Goal: Task Accomplishment & Management: Manage account settings

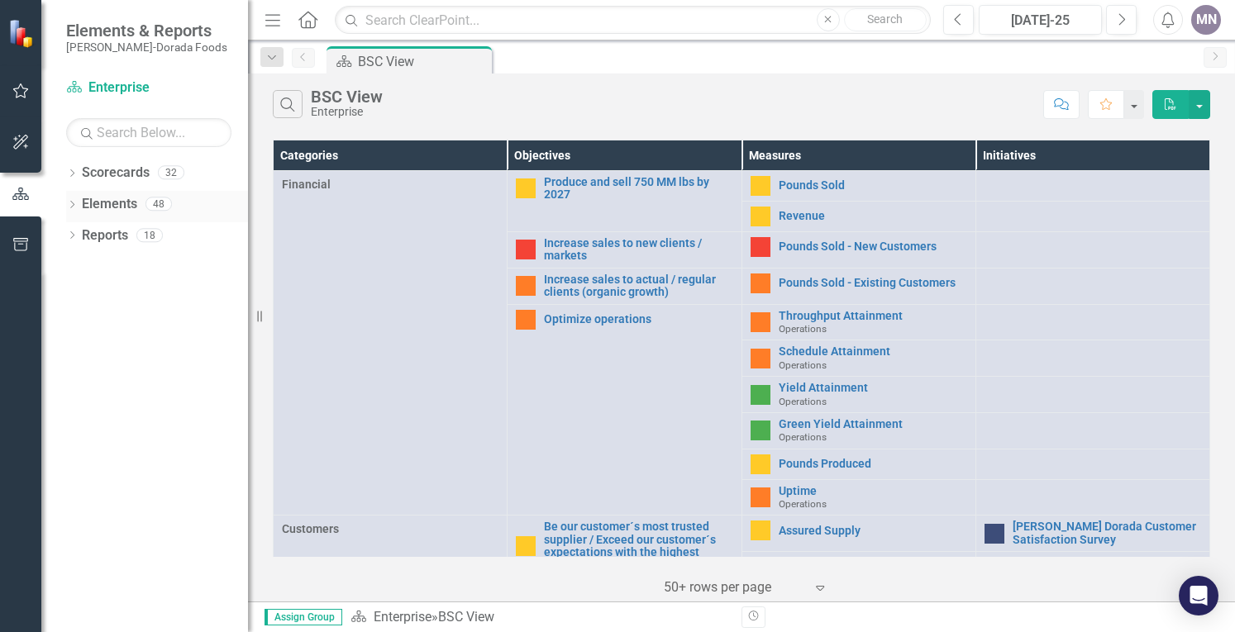
click at [82, 195] on link "Elements" at bounding box center [109, 204] width 55 height 19
click at [133, 205] on link "Elements" at bounding box center [109, 204] width 55 height 19
click at [69, 208] on icon "Dropdown" at bounding box center [72, 206] width 12 height 9
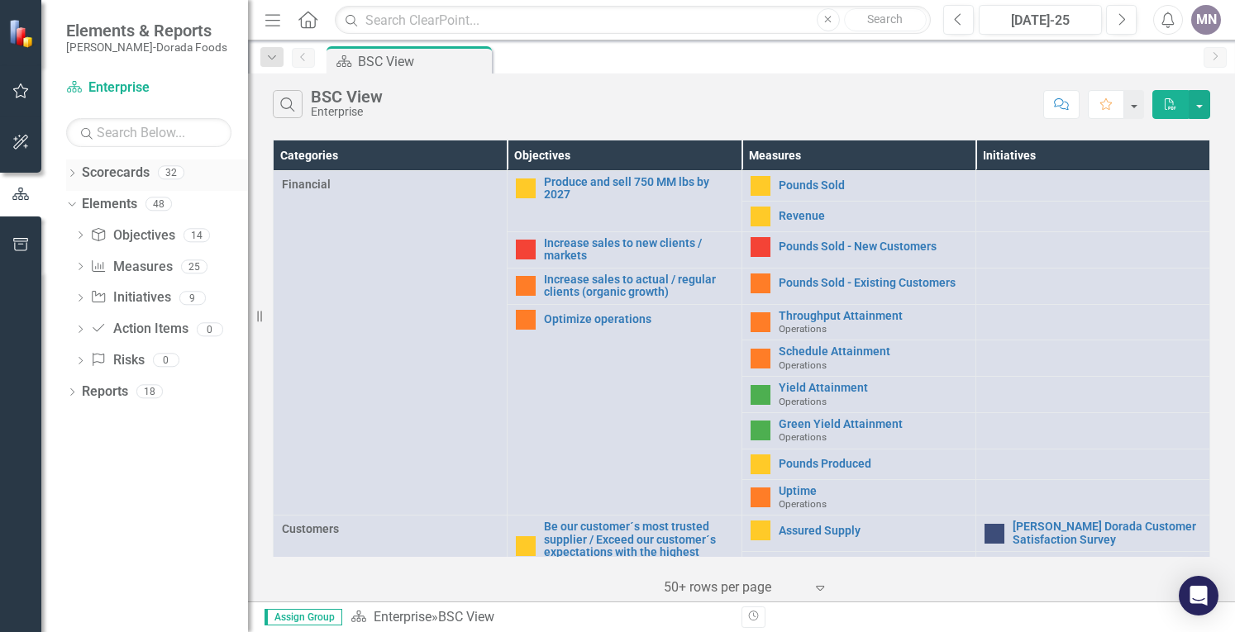
click at [84, 174] on link "Scorecards" at bounding box center [116, 173] width 68 height 19
click at [77, 172] on icon "Dropdown" at bounding box center [72, 174] width 12 height 9
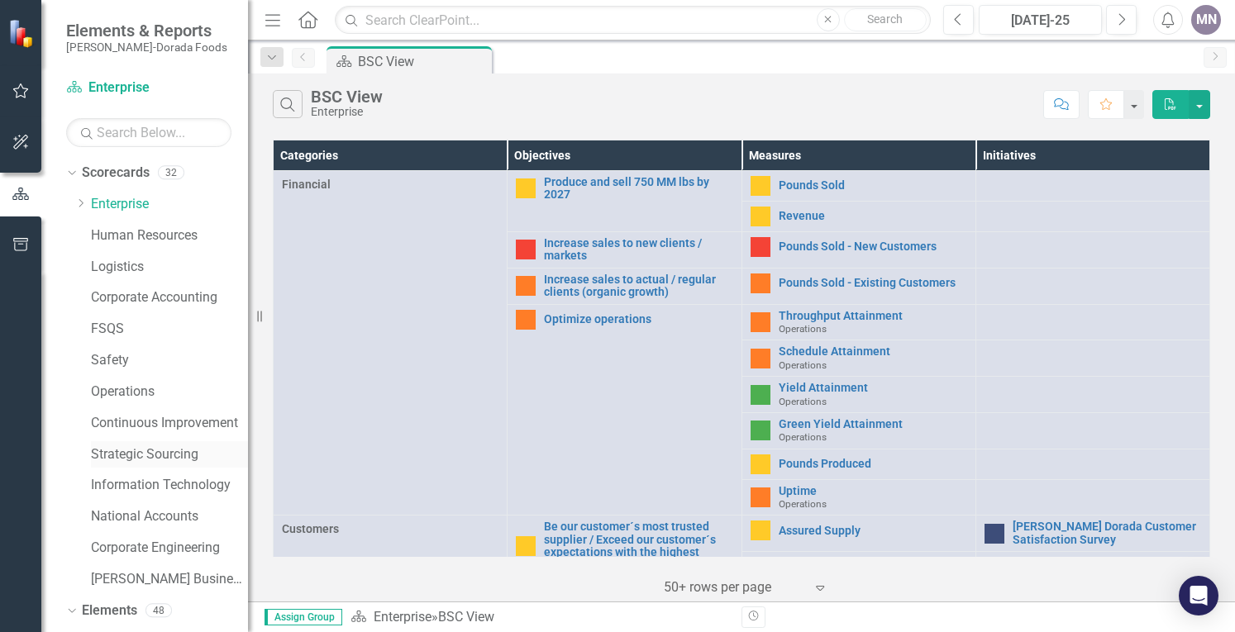
click at [172, 451] on link "Strategic Sourcing" at bounding box center [169, 455] width 157 height 19
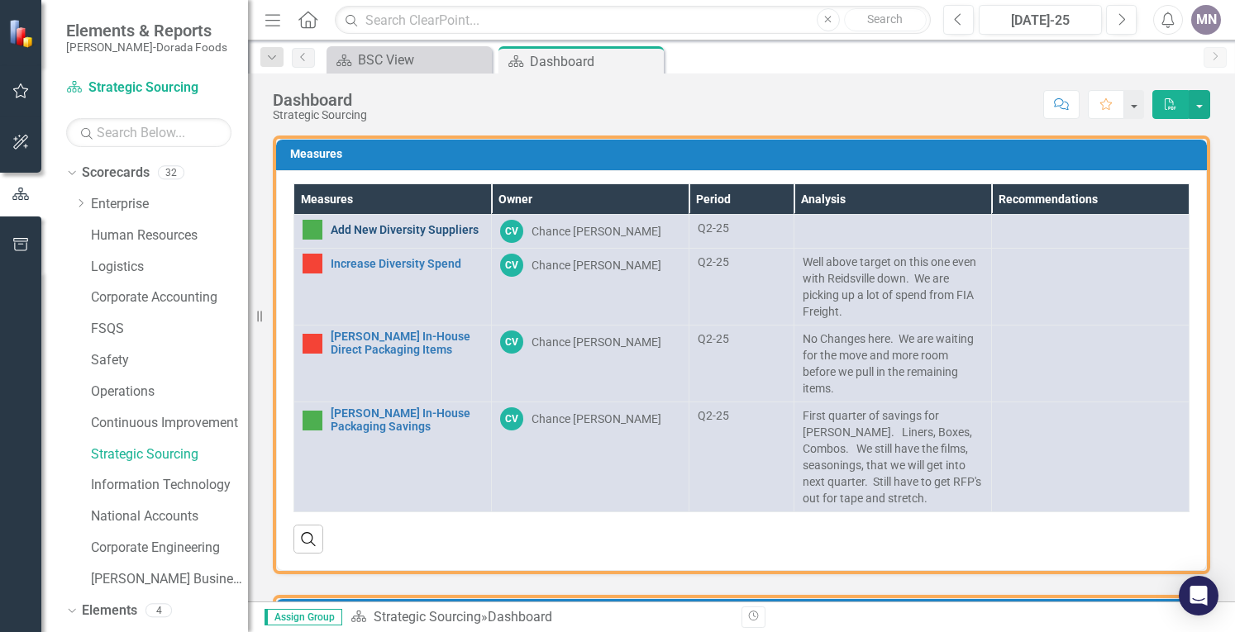
click at [418, 227] on link "Add New Diversity Suppliers" at bounding box center [407, 230] width 152 height 12
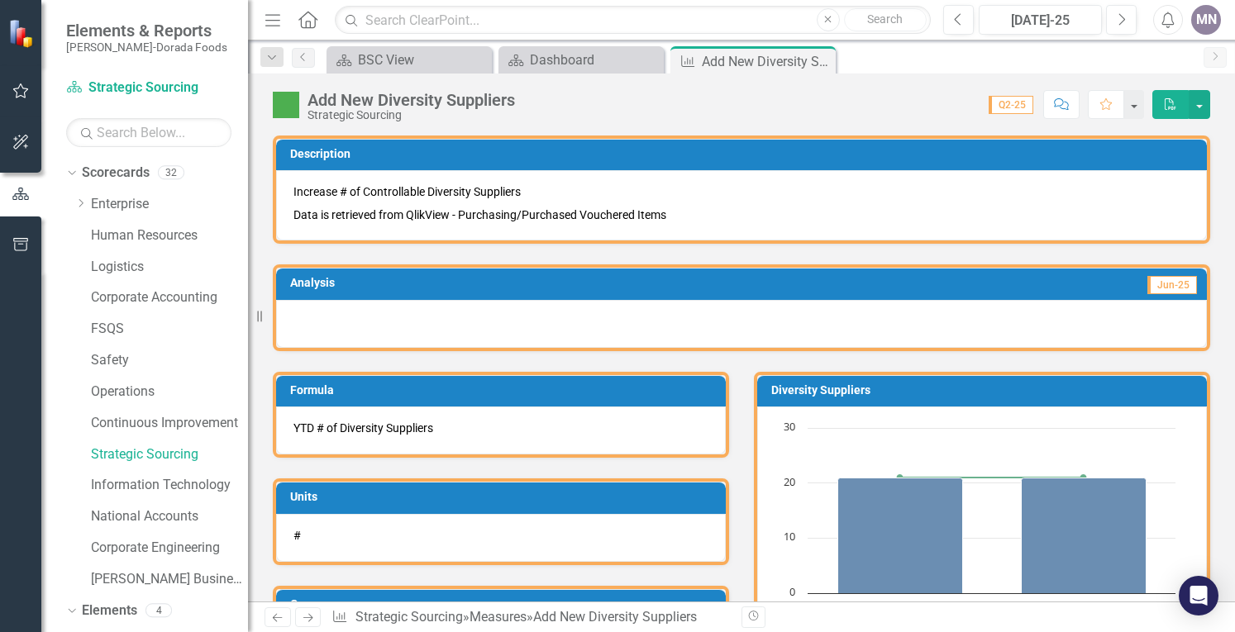
click at [1072, 329] on div at bounding box center [741, 324] width 931 height 48
click at [1149, 284] on span "Jun-25" at bounding box center [1173, 285] width 50 height 18
click at [1149, 283] on span "Jun-25" at bounding box center [1173, 285] width 50 height 18
click at [308, 302] on div at bounding box center [741, 324] width 931 height 48
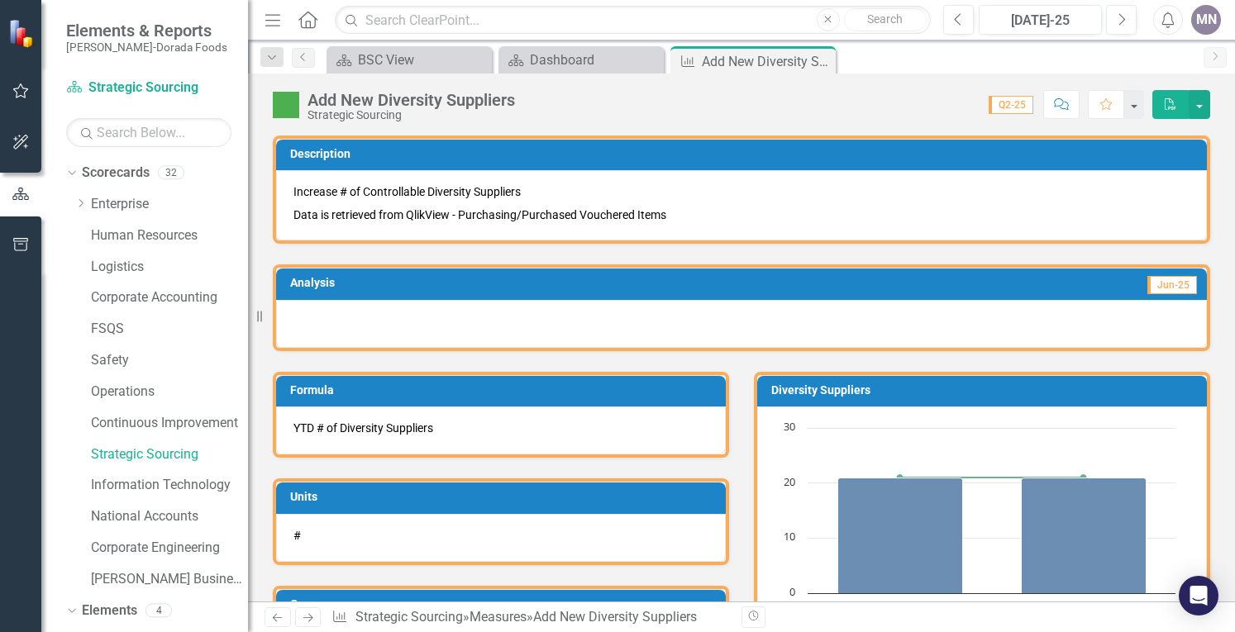
click at [314, 304] on div at bounding box center [741, 324] width 931 height 48
click at [303, 284] on h3 "Analysis" at bounding box center [501, 283] width 423 height 12
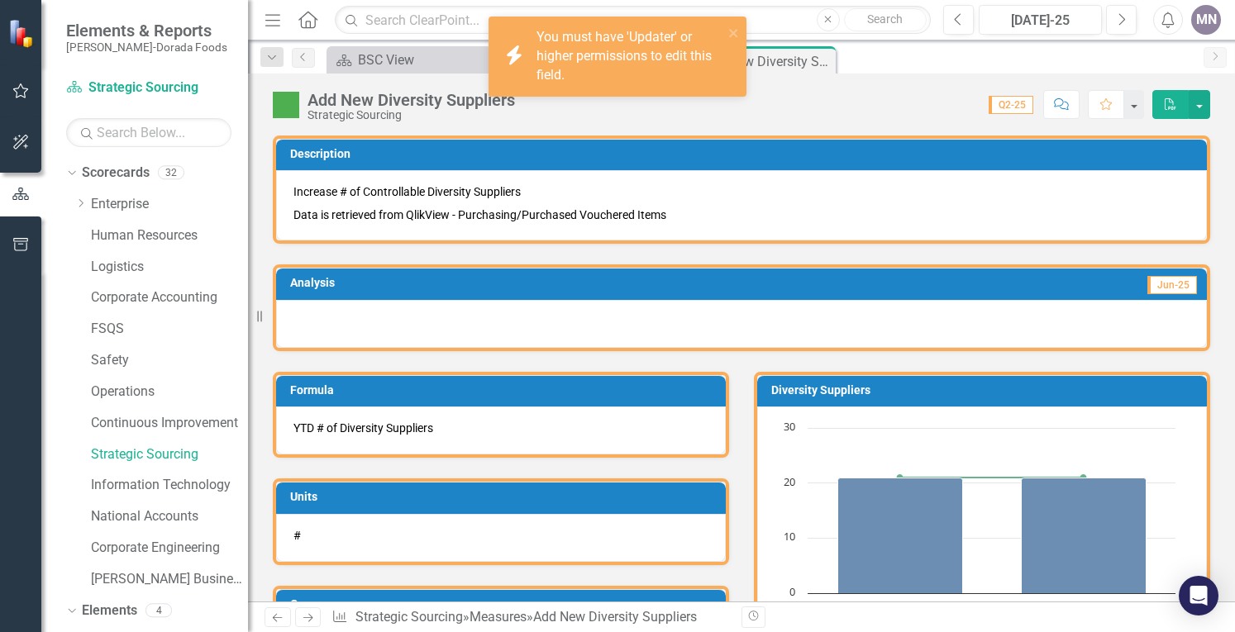
click at [303, 284] on h3 "Analysis" at bounding box center [501, 283] width 423 height 12
